Goal: Task Accomplishment & Management: Use online tool/utility

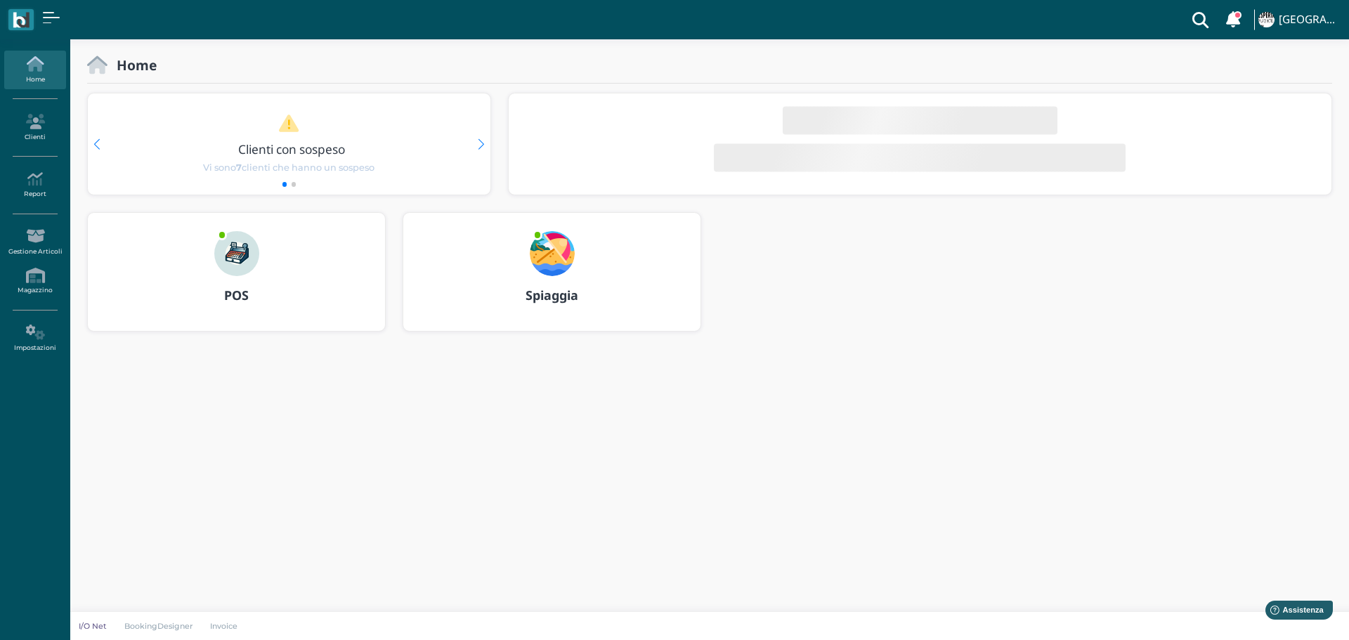
drag, startPoint x: 0, startPoint y: 0, endPoint x: 537, endPoint y: 252, distance: 593.3
click at [537, 253] on img at bounding box center [552, 253] width 45 height 45
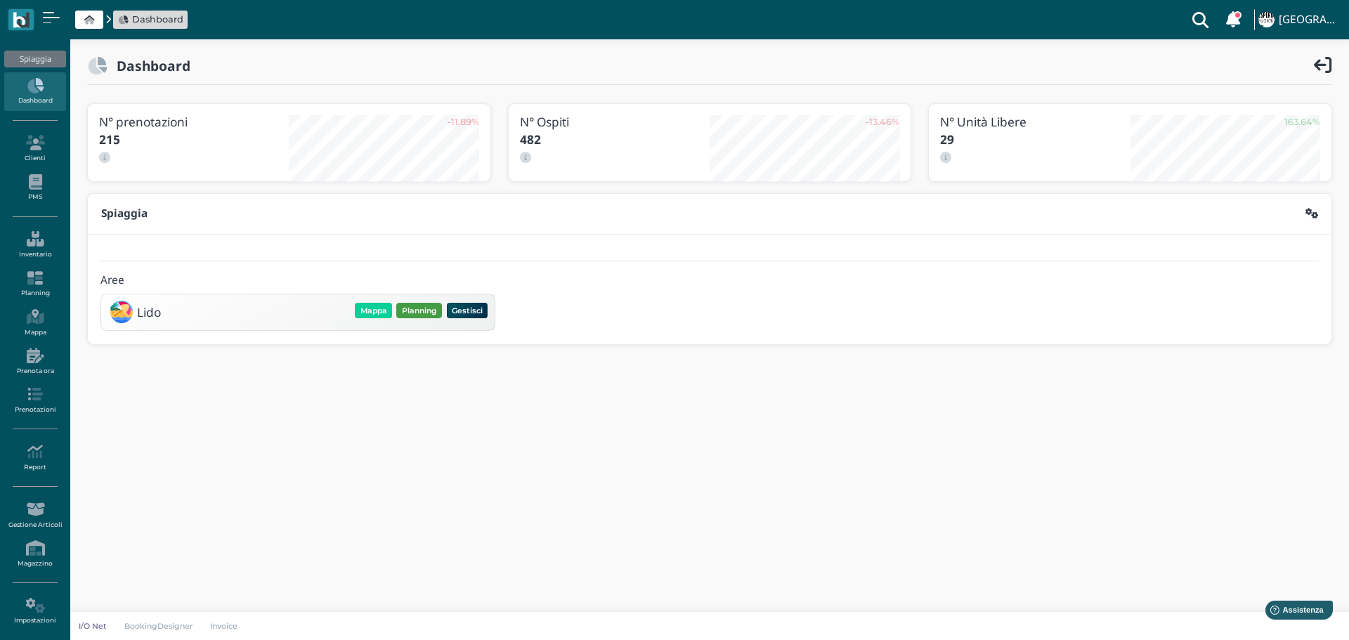
click at [413, 308] on button "Planning" at bounding box center [419, 310] width 46 height 15
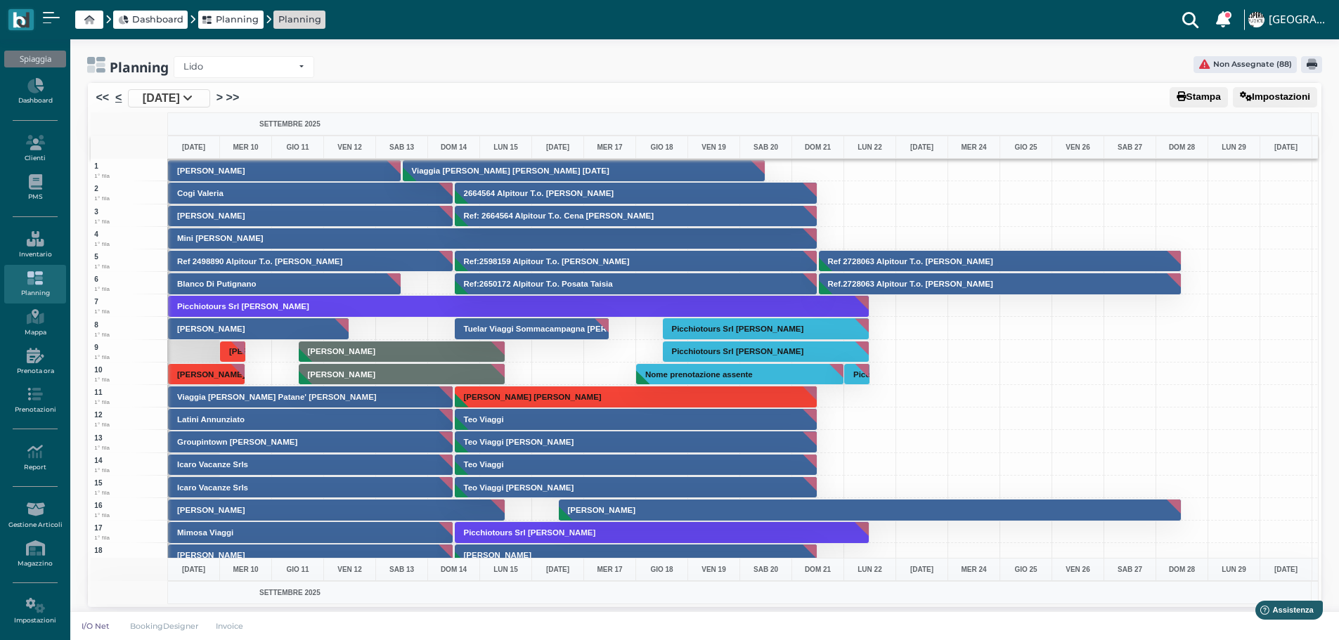
click at [118, 100] on link "<" at bounding box center [118, 97] width 6 height 17
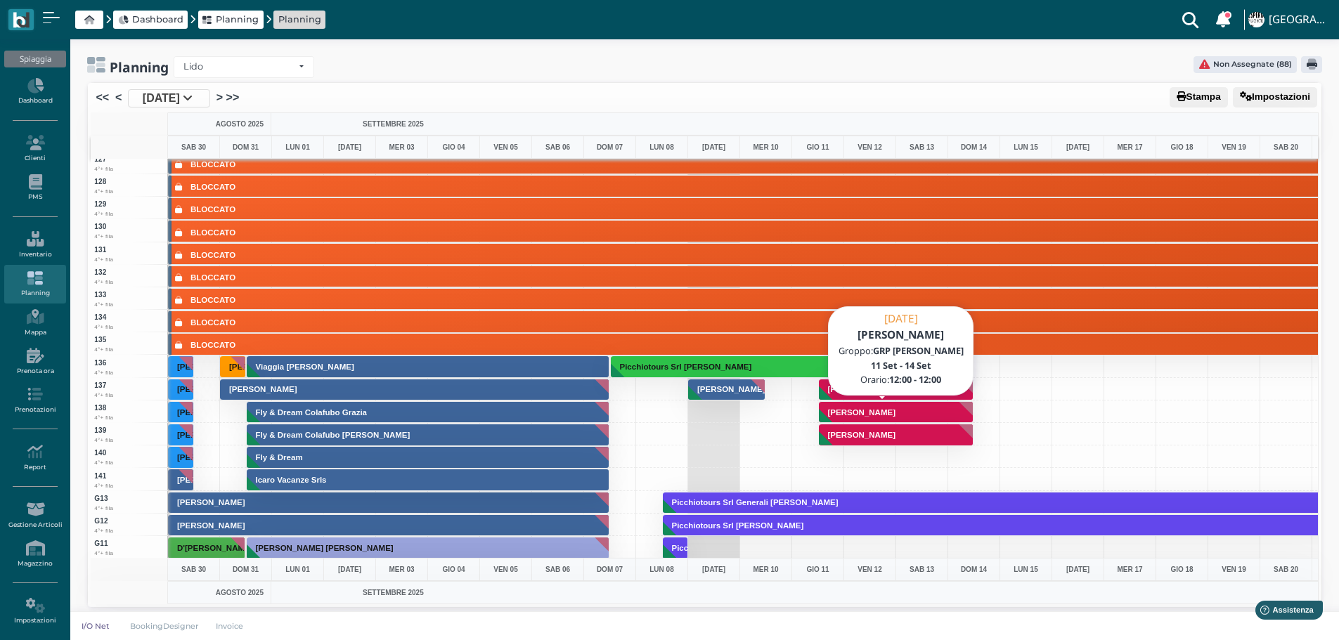
scroll to position [2881, 0]
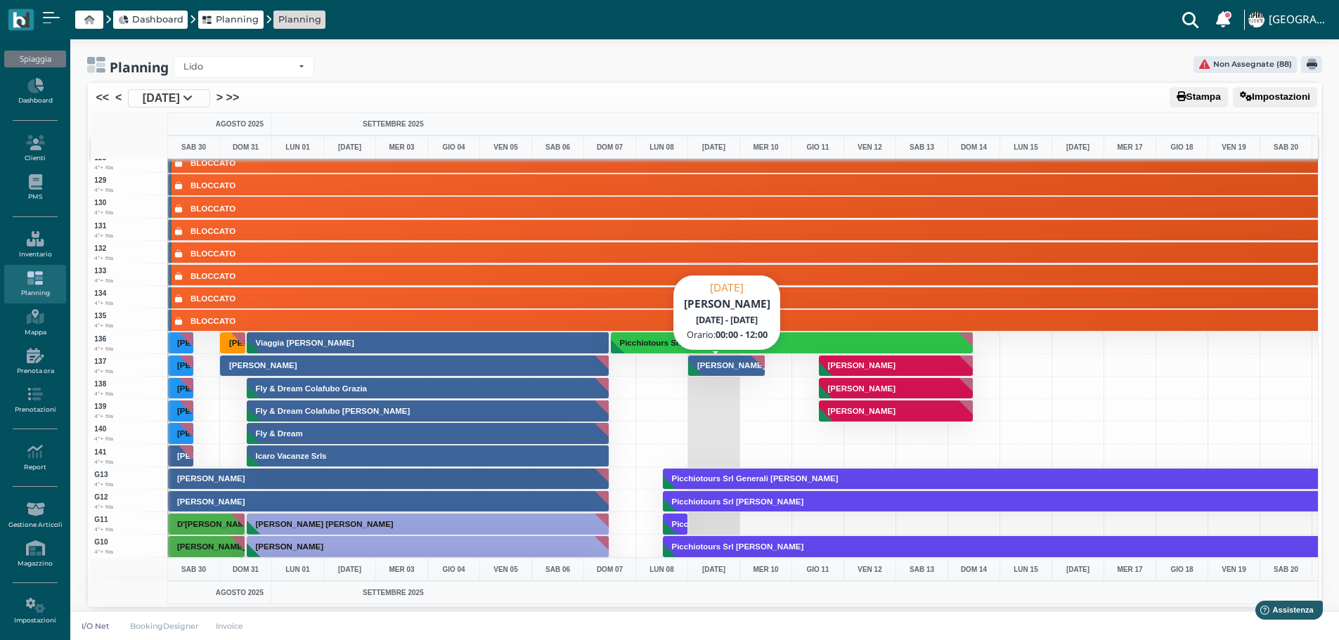
click at [750, 368] on button "[PERSON_NAME]" at bounding box center [726, 366] width 77 height 22
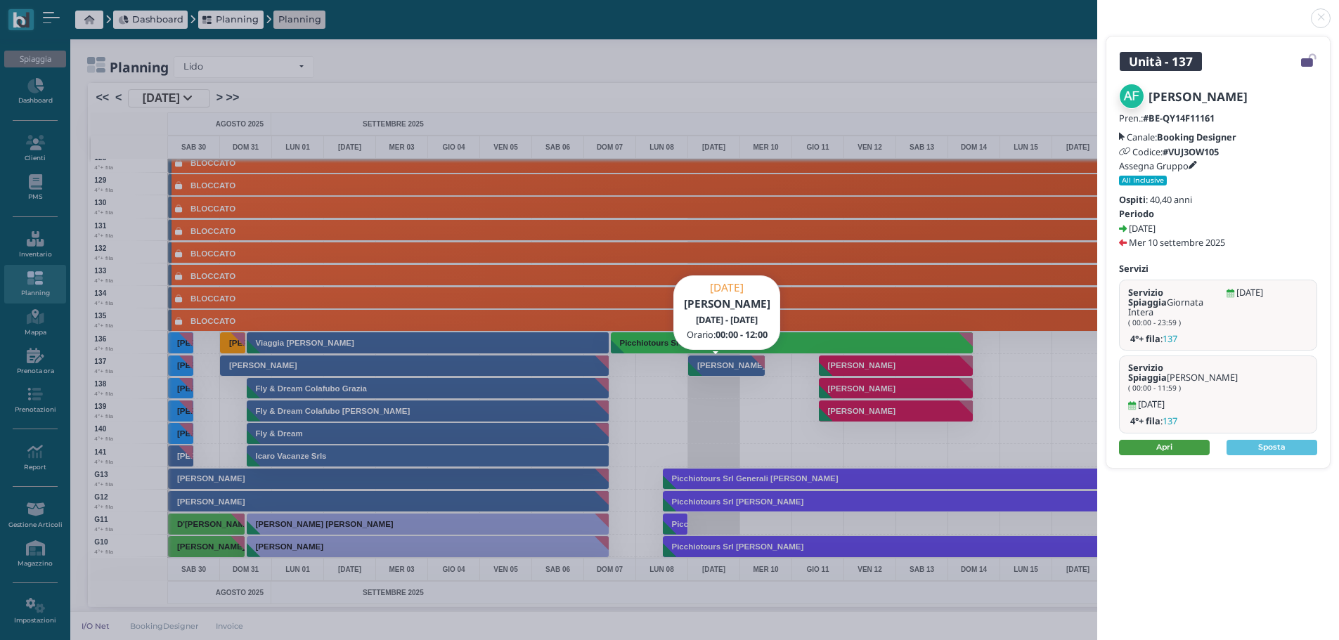
click at [1169, 440] on link "Apri" at bounding box center [1164, 447] width 91 height 15
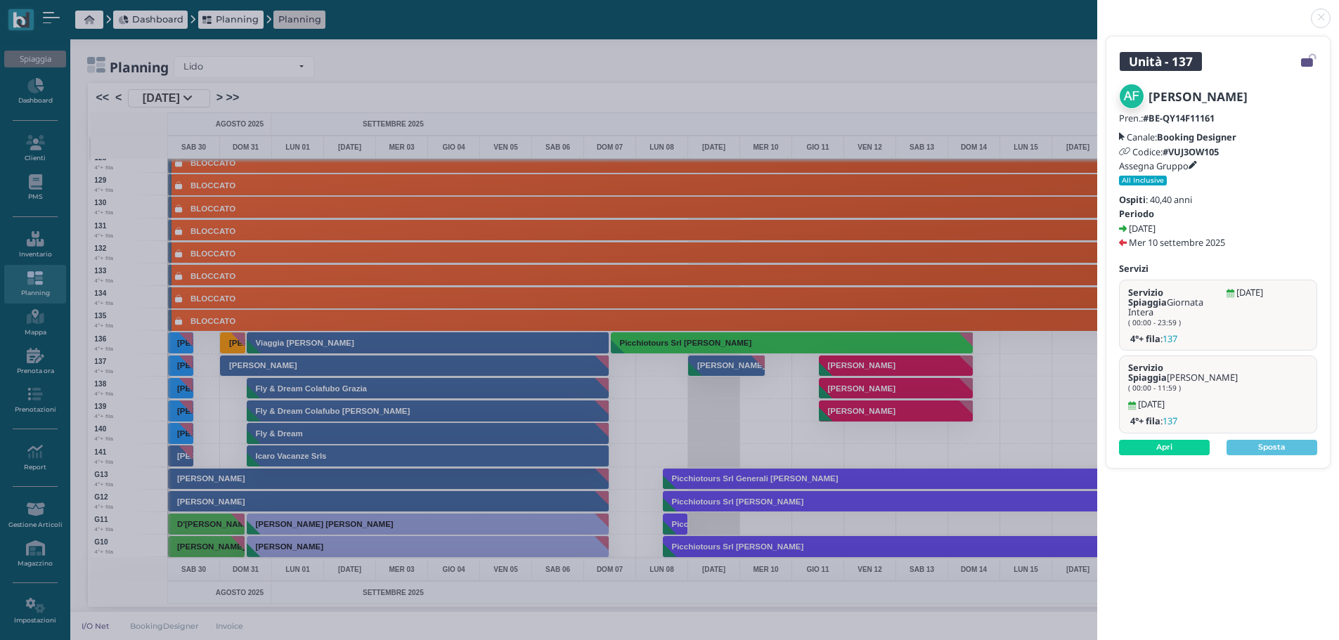
click at [1097, 10] on link at bounding box center [1097, 10] width 0 height 0
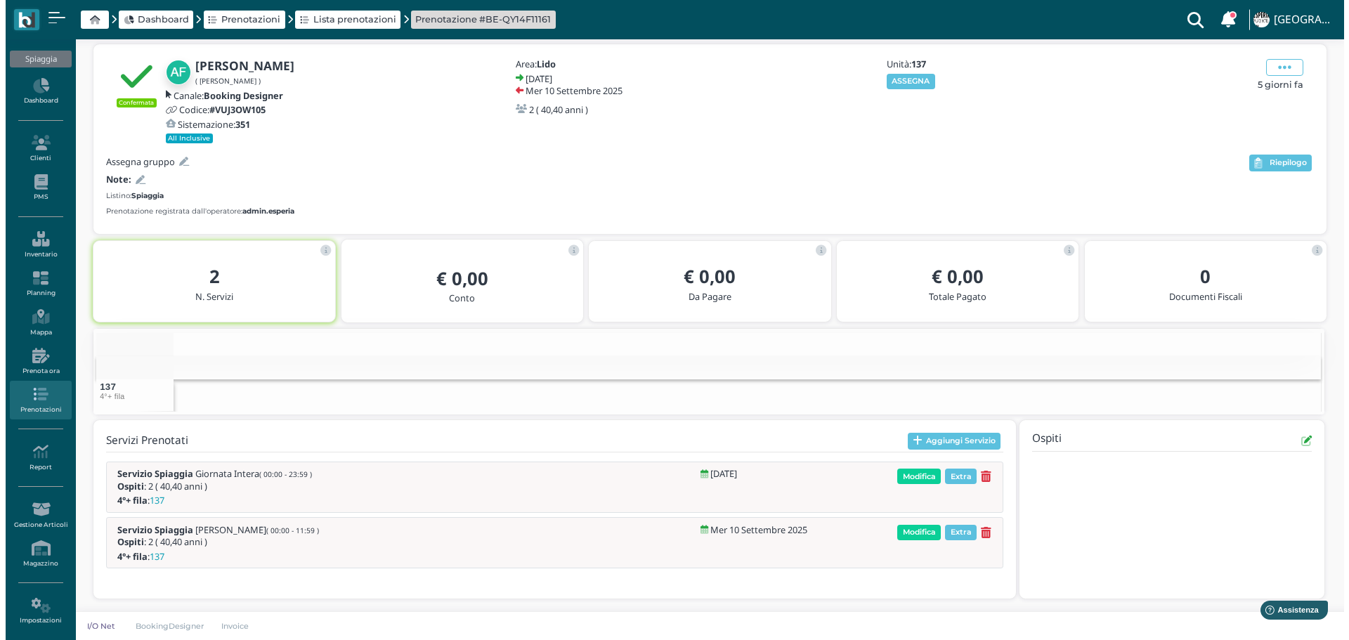
scroll to position [50, 0]
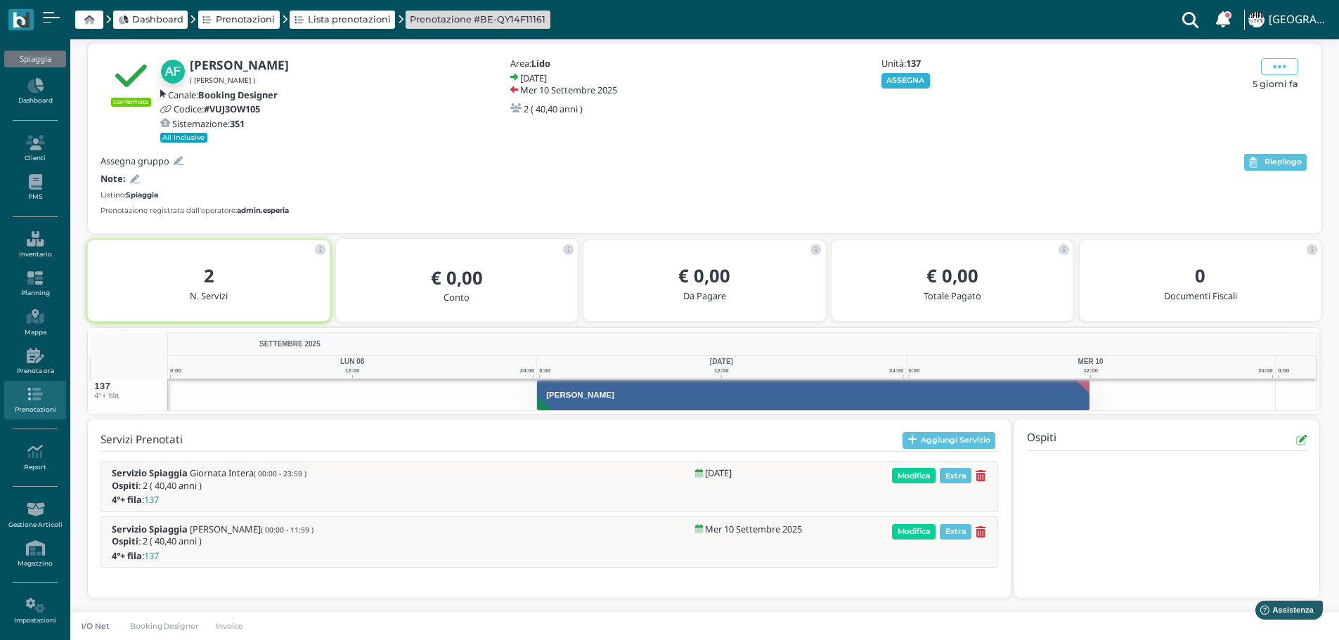
click at [917, 81] on button "ASSEGNA" at bounding box center [905, 80] width 48 height 15
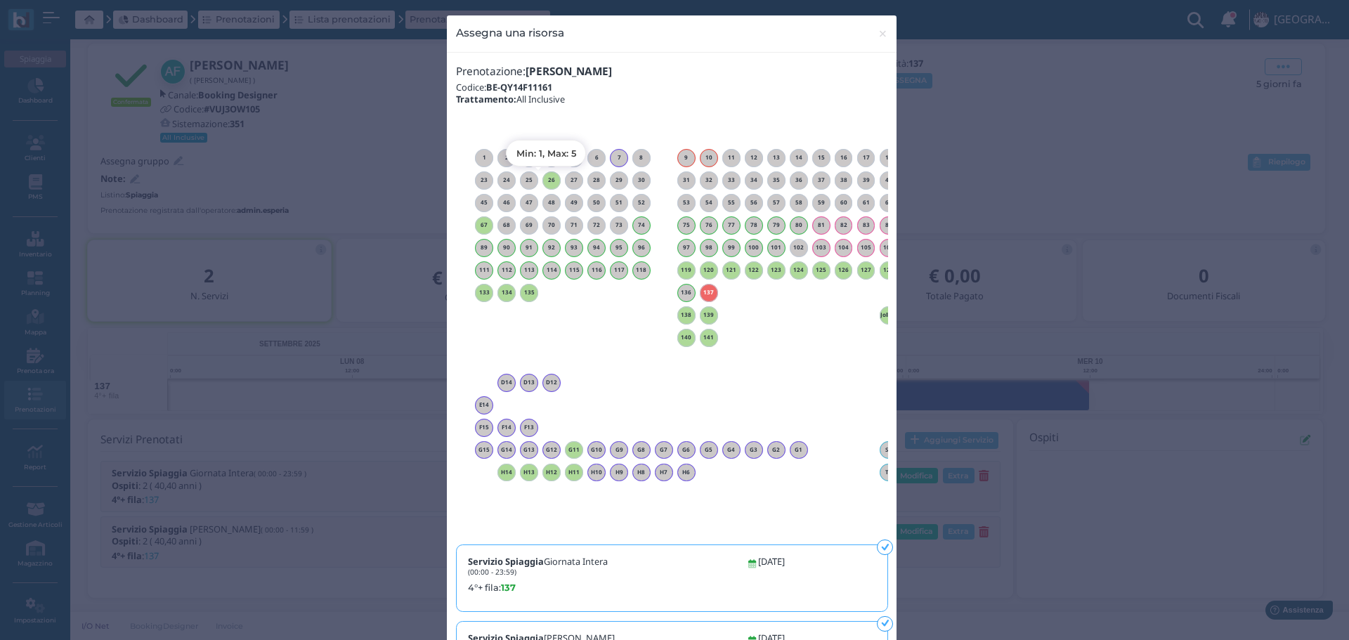
click at [551, 179] on h6 "26" at bounding box center [552, 180] width 18 height 6
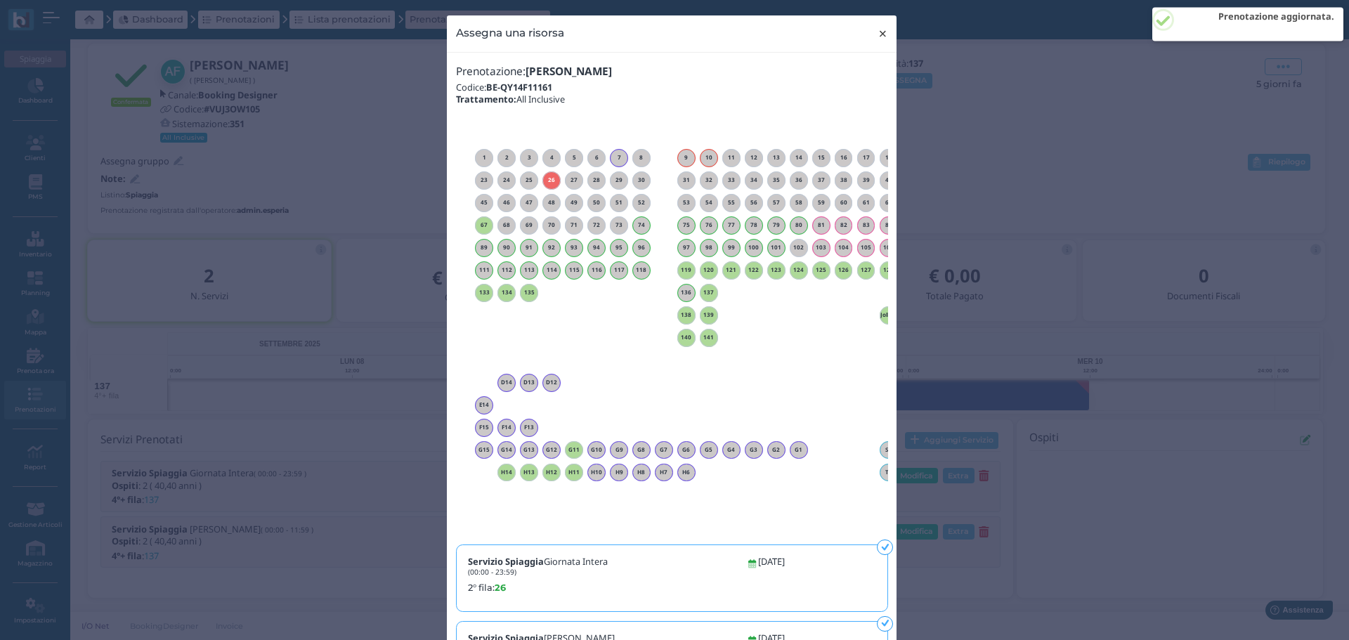
click at [881, 35] on span "×" at bounding box center [883, 34] width 11 height 18
